Goal: Contribute content: Contribute content

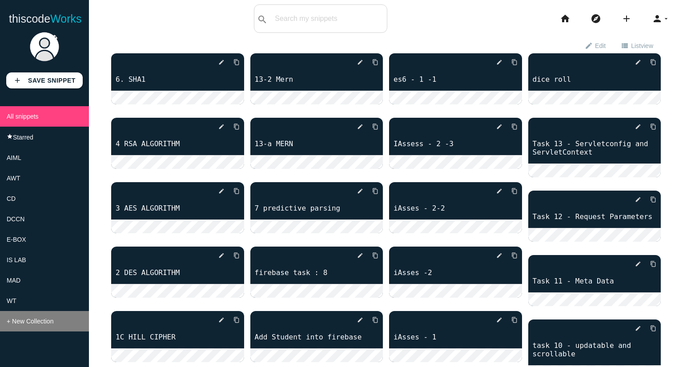
click at [68, 325] on li "+ New Collection" at bounding box center [44, 321] width 89 height 20
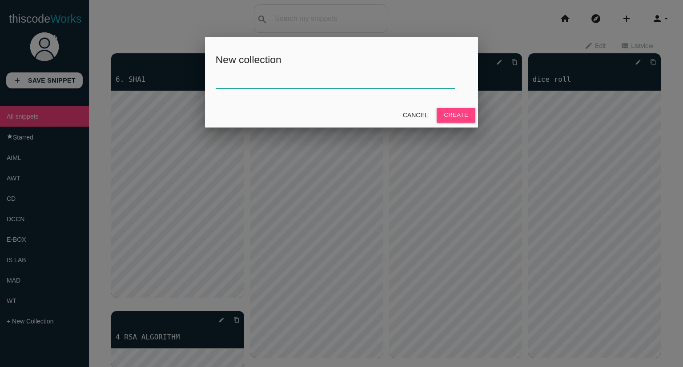
click at [408, 82] on input "text" at bounding box center [335, 78] width 239 height 19
type input "BDA"
click at [447, 118] on button "Create" at bounding box center [456, 115] width 39 height 14
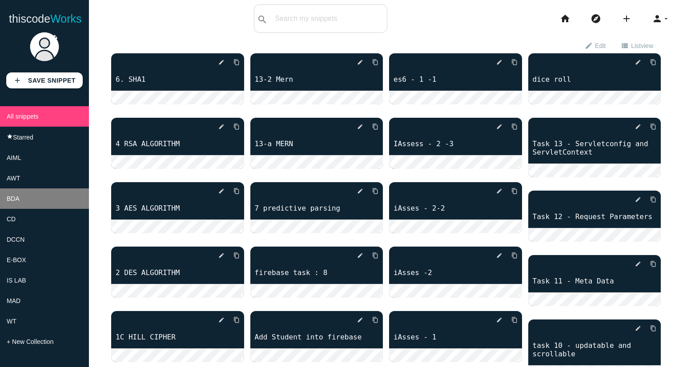
click at [55, 208] on li "BDA" at bounding box center [44, 198] width 89 height 20
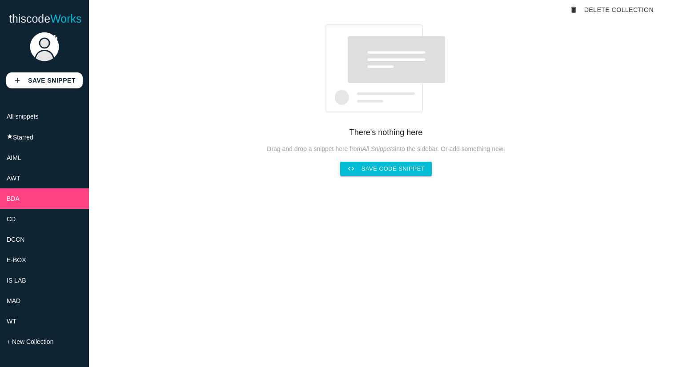
scroll to position [36, 0]
click at [370, 173] on link "code Save code snippet" at bounding box center [386, 168] width 92 height 14
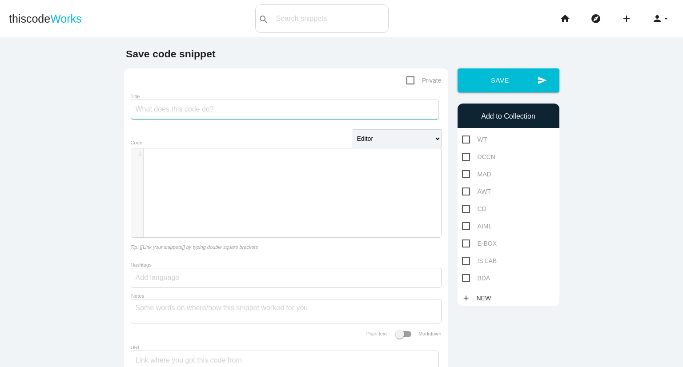
click at [197, 111] on input "Title" at bounding box center [285, 110] width 308 height 20
type input "3.word count program"
click at [226, 172] on div "​ x 1 ​" at bounding box center [292, 199] width 323 height 102
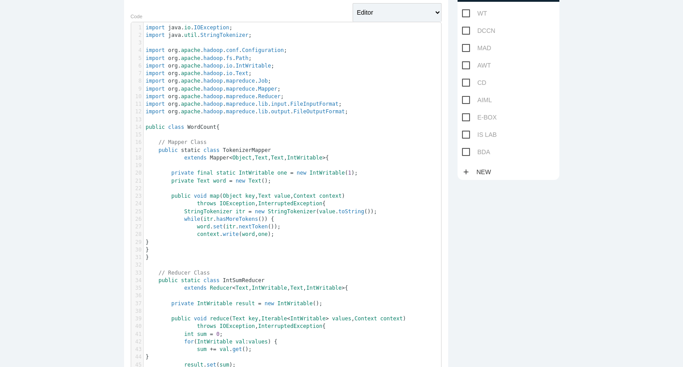
scroll to position [125, 0]
click at [465, 152] on span "BDA" at bounding box center [476, 153] width 28 height 11
click at [465, 152] on input "BDA" at bounding box center [465, 151] width 6 height 6
checkbox input "true"
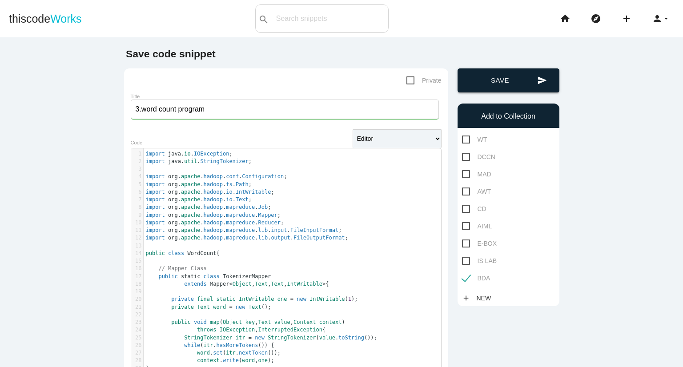
click at [513, 75] on button "send Save" at bounding box center [508, 80] width 102 height 24
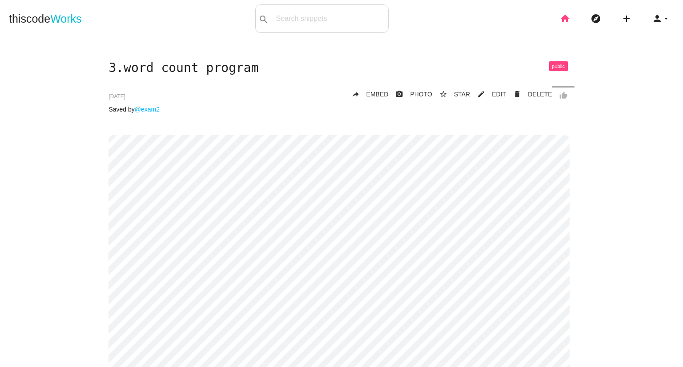
click at [560, 18] on icon "home" at bounding box center [565, 18] width 11 height 28
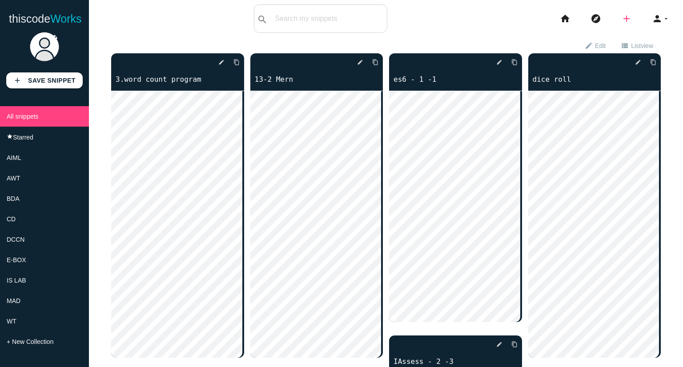
click at [622, 22] on icon "add" at bounding box center [626, 18] width 11 height 28
click at [621, 11] on icon "code" at bounding box center [626, 16] width 11 height 10
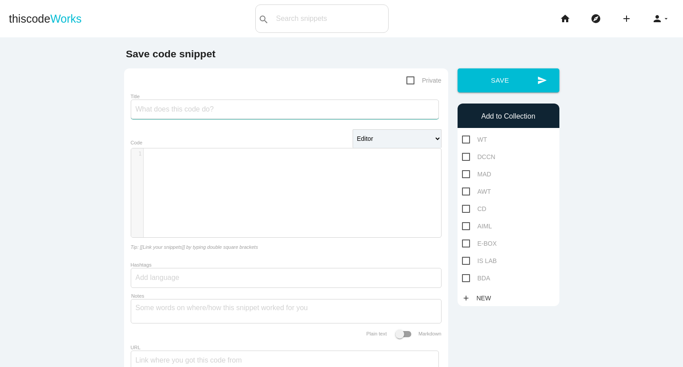
click at [240, 108] on input "Title" at bounding box center [285, 110] width 308 height 20
type input "4. weather data"
click at [247, 159] on div "​ x 1 ​" at bounding box center [296, 153] width 304 height 11
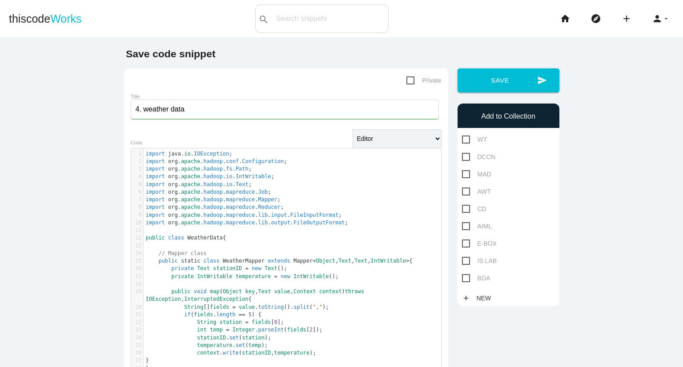
click at [462, 281] on span "BDA" at bounding box center [476, 278] width 28 height 11
click at [462, 279] on input "BDA" at bounding box center [465, 276] width 6 height 6
checkbox input "true"
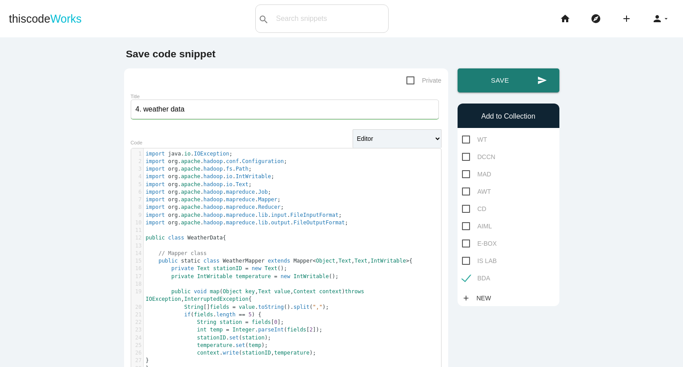
drag, startPoint x: 539, startPoint y: 83, endPoint x: 350, endPoint y: 185, distance: 215.0
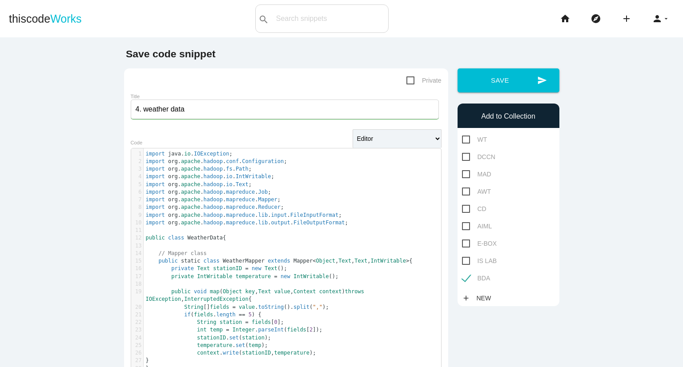
click at [413, 80] on span "Private" at bounding box center [423, 80] width 35 height 11
click at [412, 80] on input "Private" at bounding box center [409, 78] width 6 height 6
checkbox input "true"
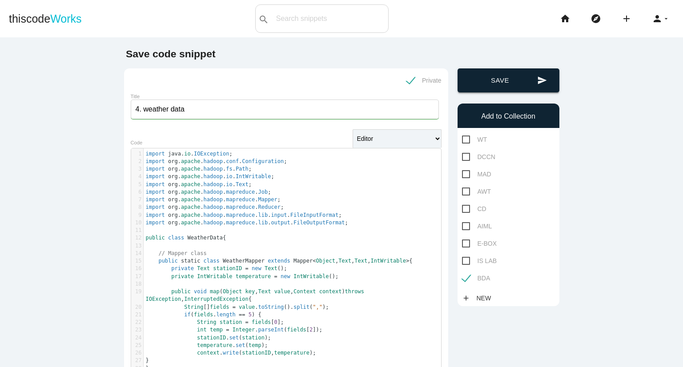
click at [492, 83] on button "send Save" at bounding box center [508, 80] width 102 height 24
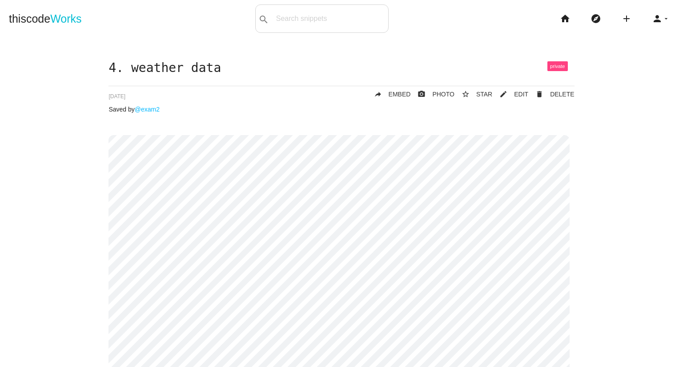
click at [553, 24] on li "home" at bounding box center [568, 18] width 31 height 28
click at [560, 18] on icon "home" at bounding box center [565, 18] width 11 height 28
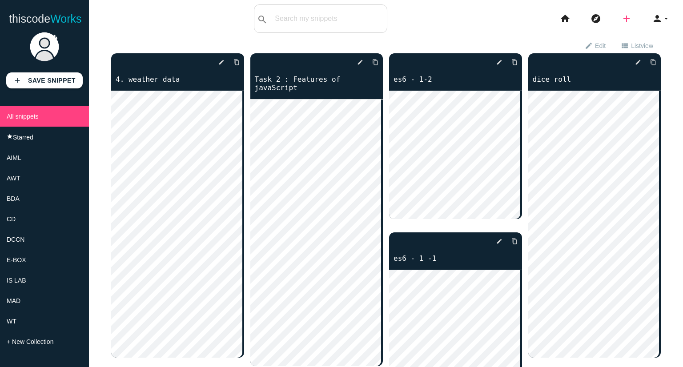
click at [621, 23] on icon "add" at bounding box center [626, 18] width 11 height 28
click at [621, 20] on icon "code" at bounding box center [626, 16] width 11 height 10
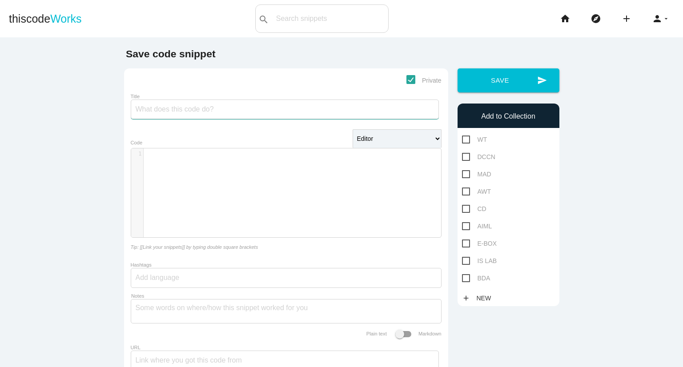
click at [257, 117] on input "Title" at bounding box center [285, 110] width 308 height 20
type input "5.matrix multiply"
click at [267, 184] on div "​ x 1 ​" at bounding box center [292, 199] width 323 height 102
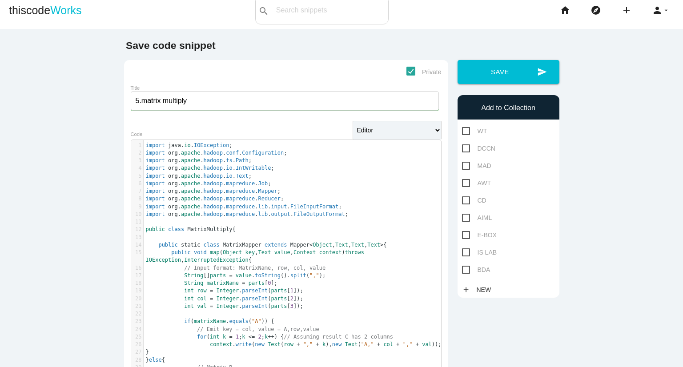
scroll to position [0, 0]
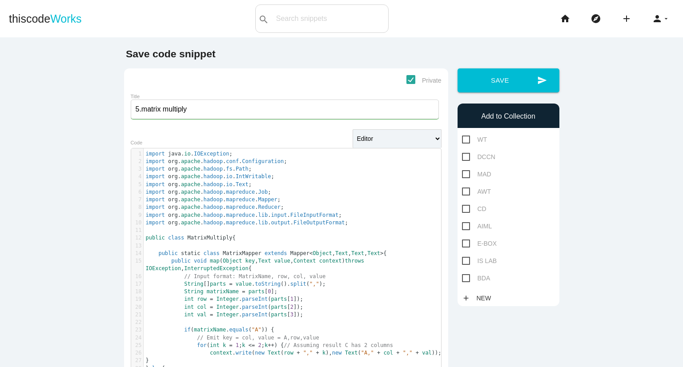
click at [465, 283] on span "BDA" at bounding box center [476, 278] width 28 height 11
click at [465, 279] on input "BDA" at bounding box center [465, 276] width 6 height 6
checkbox input "true"
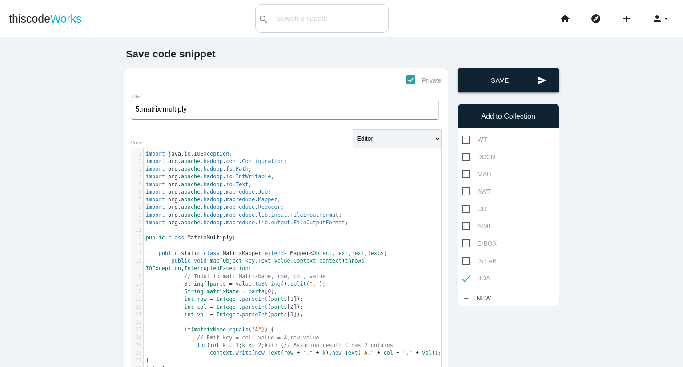
click at [509, 80] on button "send Save" at bounding box center [508, 80] width 102 height 24
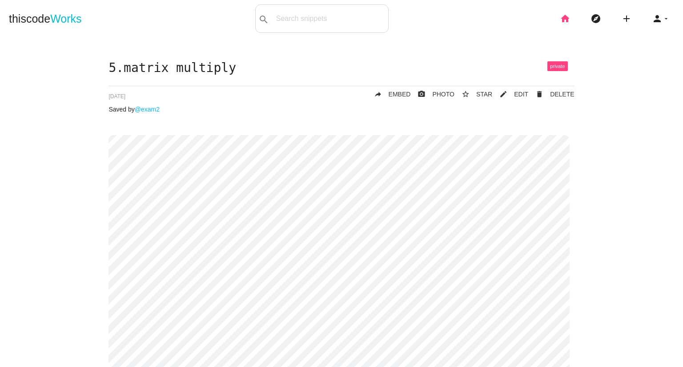
click at [560, 24] on icon "home" at bounding box center [565, 18] width 11 height 28
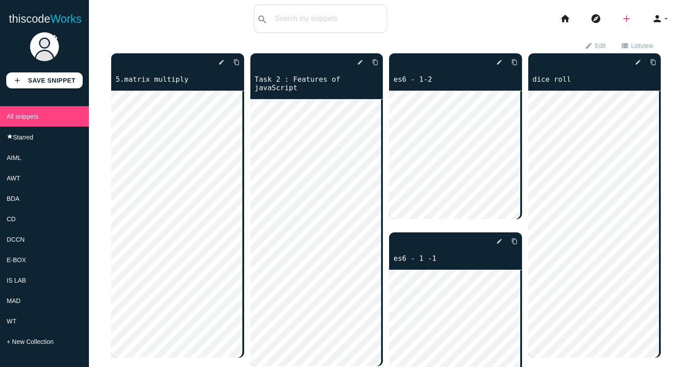
click at [624, 16] on icon "add" at bounding box center [626, 18] width 11 height 28
click at [624, 16] on icon "code" at bounding box center [626, 16] width 11 height 10
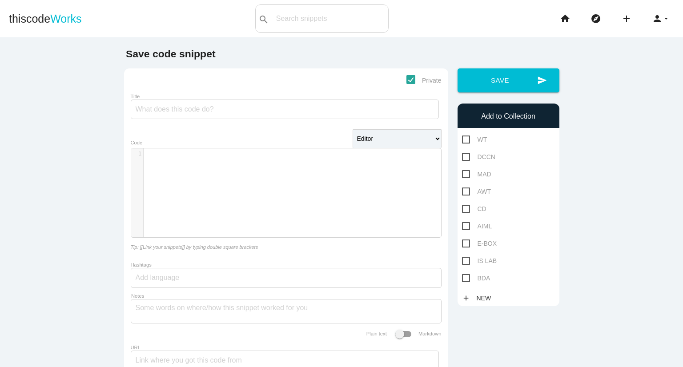
scroll to position [2, 0]
click at [245, 169] on div "​ x 1 ​" at bounding box center [292, 199] width 323 height 102
click at [236, 110] on input "Title" at bounding box center [285, 110] width 308 height 20
type input "8.hive jdbs exapmle"
click at [240, 153] on pre "​" at bounding box center [296, 154] width 304 height 8
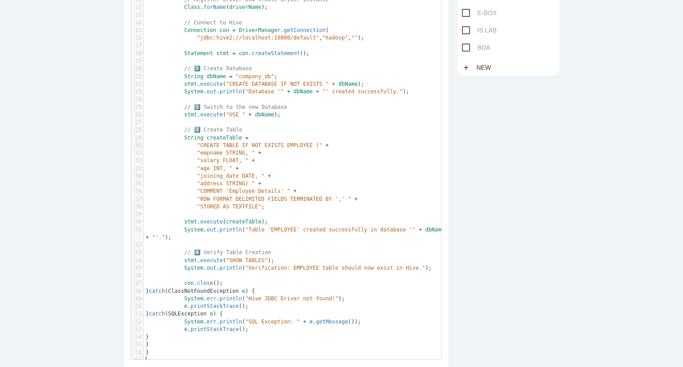
scroll to position [0, 0]
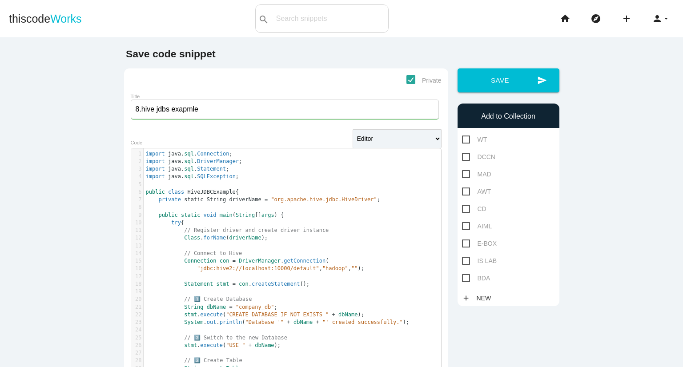
click at [471, 281] on span "BDA" at bounding box center [476, 278] width 28 height 11
click at [468, 279] on input "BDA" at bounding box center [465, 276] width 6 height 6
checkbox input "true"
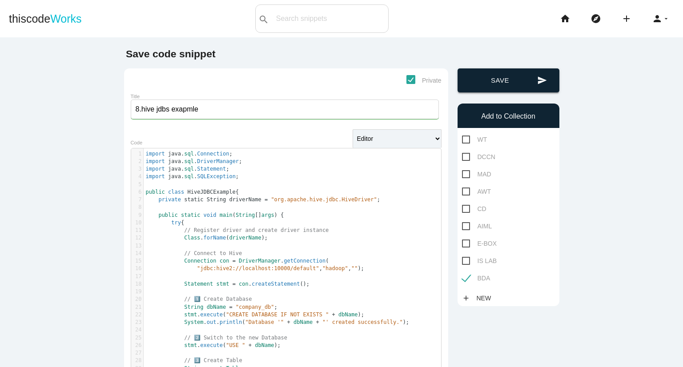
click at [541, 76] on icon "send" at bounding box center [542, 80] width 10 height 24
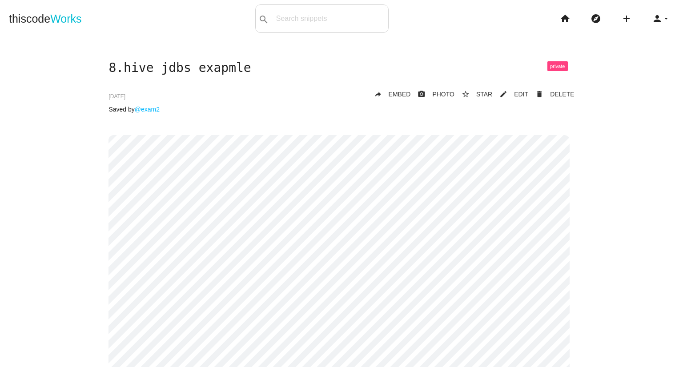
click at [553, 20] on li "home" at bounding box center [568, 18] width 31 height 28
click at [560, 20] on icon "home" at bounding box center [565, 18] width 11 height 28
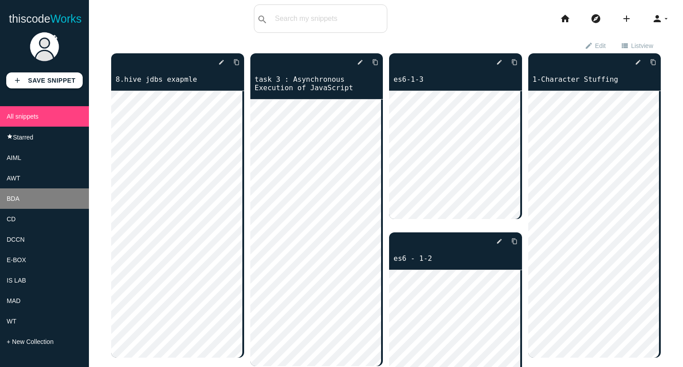
click at [52, 209] on li "BDA" at bounding box center [44, 198] width 89 height 20
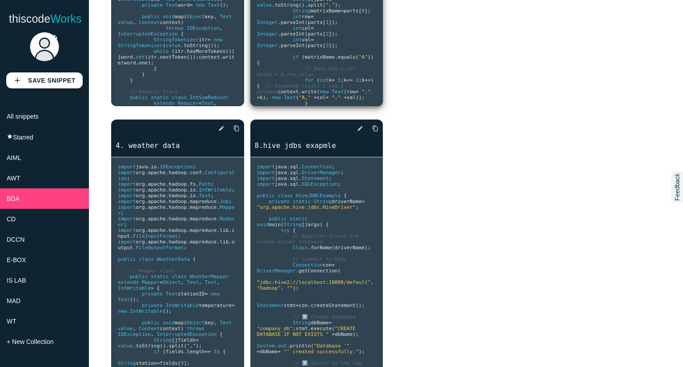
scroll to position [262, 0]
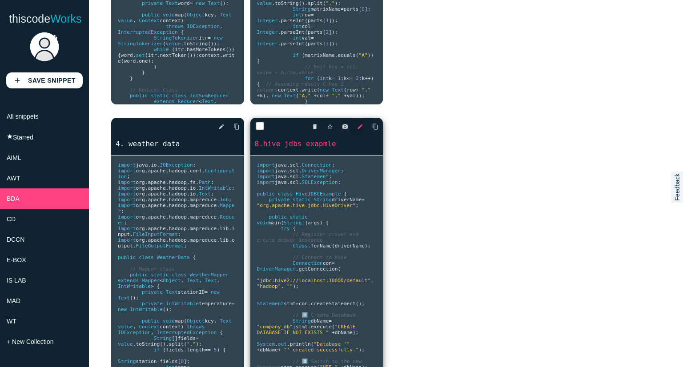
click at [357, 125] on icon "edit" at bounding box center [360, 127] width 6 height 16
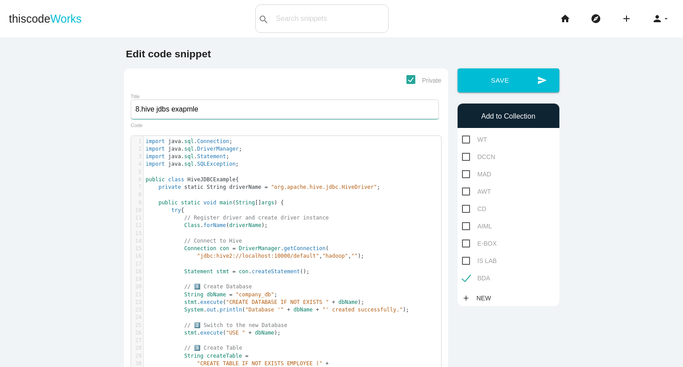
click at [164, 108] on input "8.hive jdbs exapmle" at bounding box center [285, 110] width 308 height 20
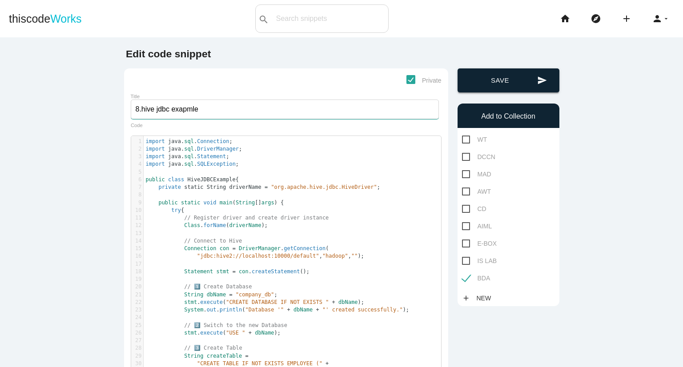
type input "8.hive jdbc exapmle"
click at [506, 79] on button "send Save" at bounding box center [508, 80] width 102 height 24
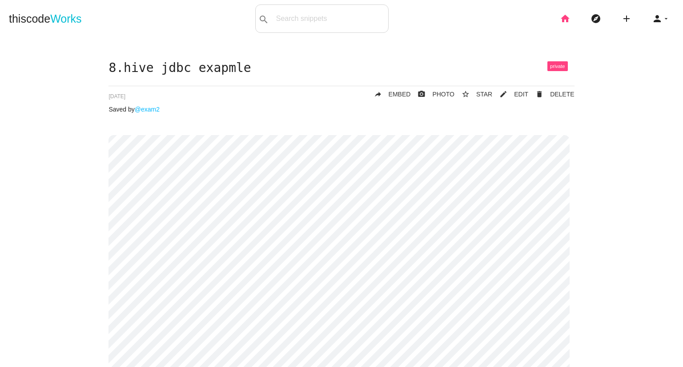
click at [563, 18] on icon "home" at bounding box center [565, 18] width 11 height 28
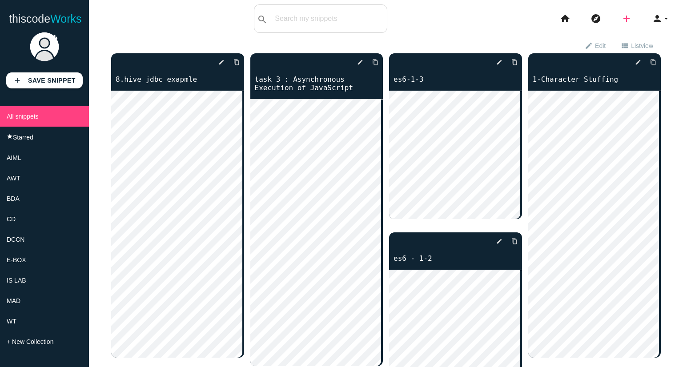
click at [621, 16] on icon "add" at bounding box center [626, 18] width 11 height 28
click at [621, 12] on icon "code" at bounding box center [626, 16] width 11 height 10
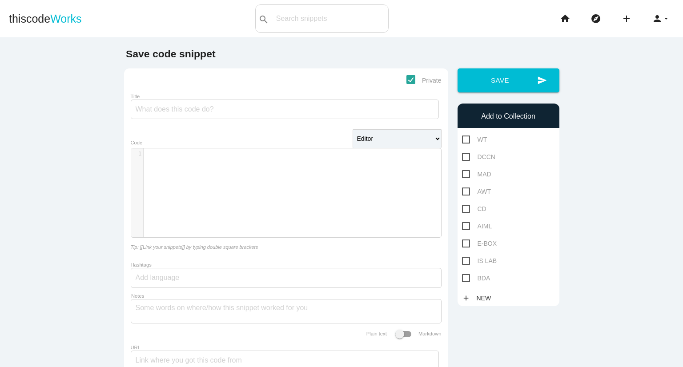
scroll to position [2, 0]
click at [268, 177] on div "​ x 1 ​" at bounding box center [292, 199] width 323 height 102
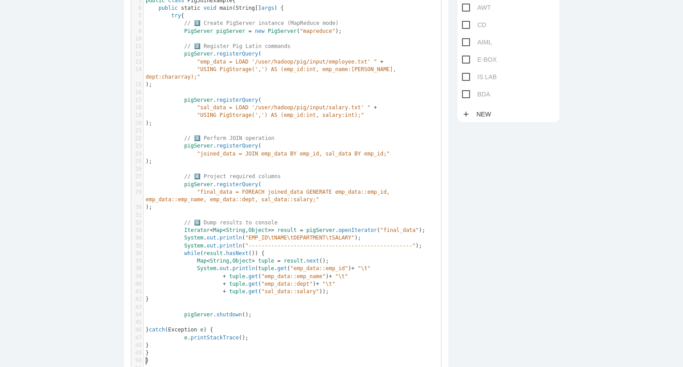
scroll to position [0, 0]
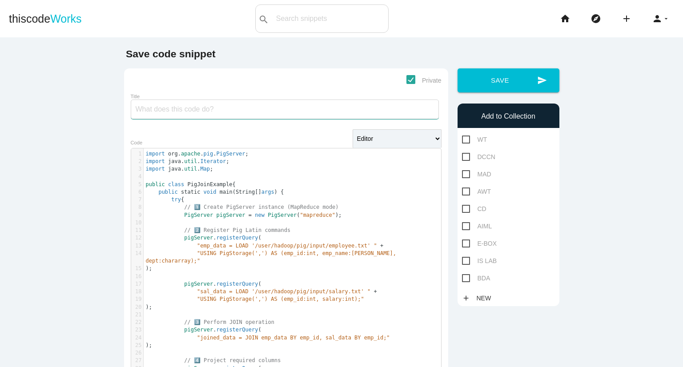
click at [247, 118] on input "Title" at bounding box center [285, 110] width 308 height 20
type input "9.pig join example"
click at [462, 283] on span "BDA" at bounding box center [476, 278] width 28 height 11
click at [462, 279] on input "BDA" at bounding box center [465, 276] width 6 height 6
checkbox input "true"
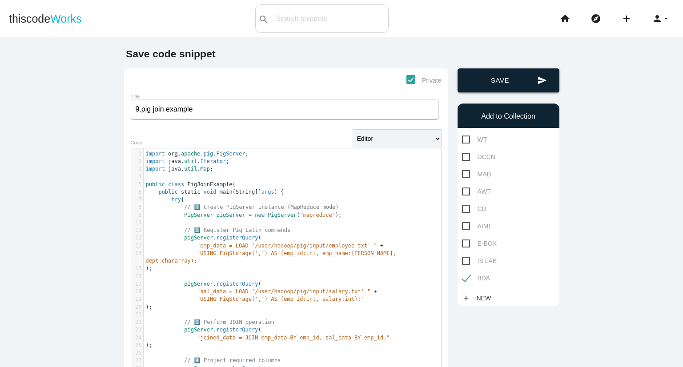
click at [494, 92] on button "send Save" at bounding box center [508, 80] width 102 height 24
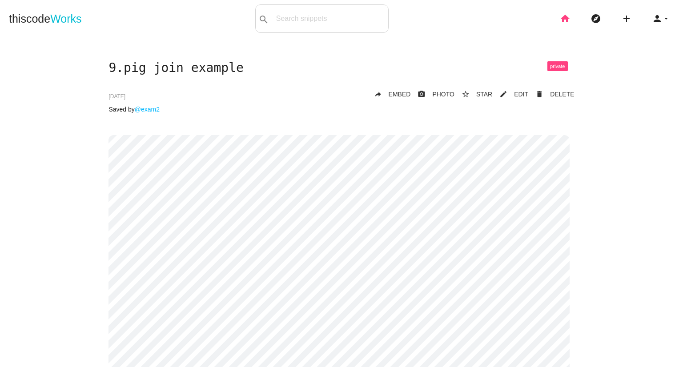
click at [560, 17] on icon "home" at bounding box center [565, 18] width 11 height 28
